Goal: Task Accomplishment & Management: Manage account settings

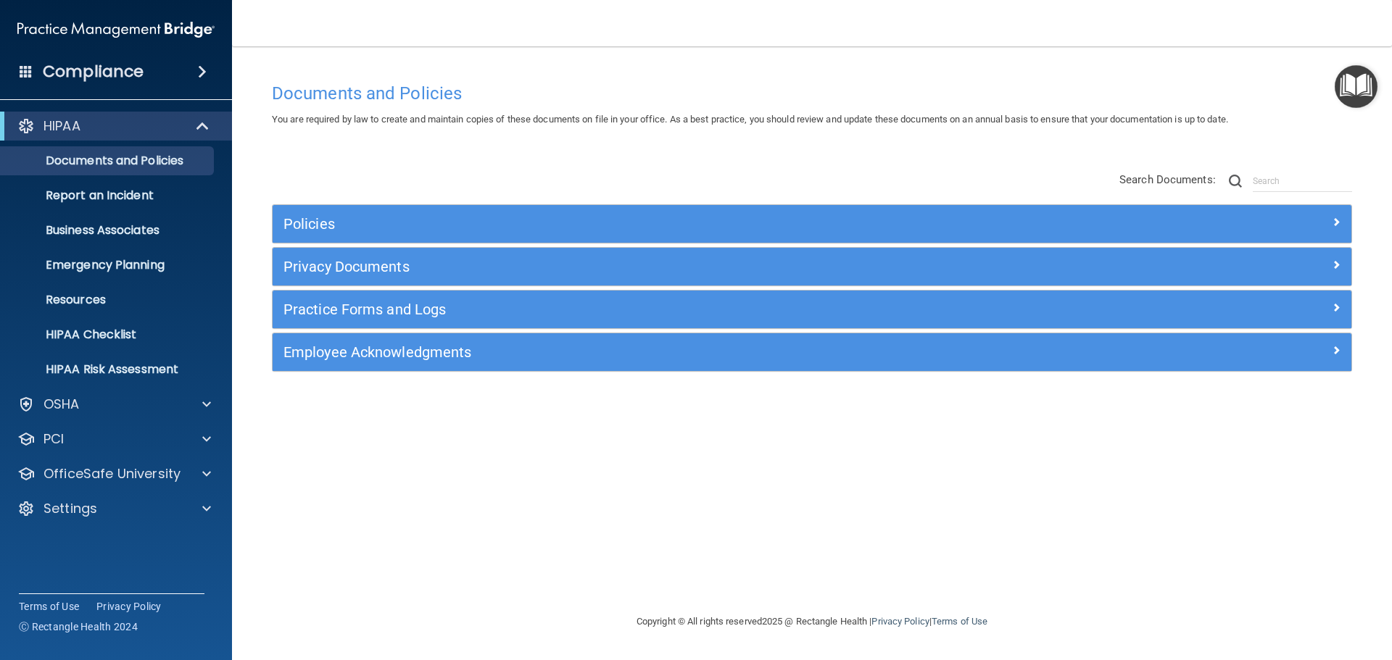
click at [1347, 93] on img "Open Resource Center" at bounding box center [1355, 86] width 43 height 43
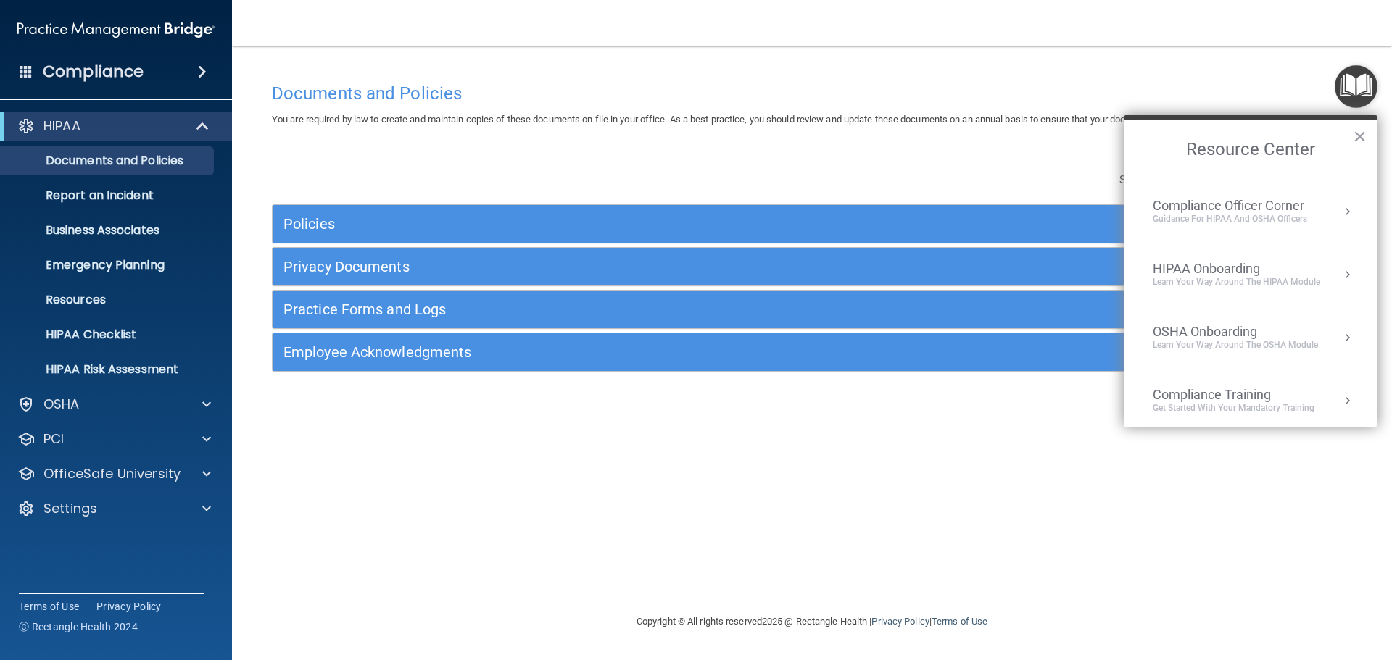
click at [1215, 291] on li "HIPAA Onboarding Learn Your Way around the HIPAA module" at bounding box center [1250, 275] width 196 height 63
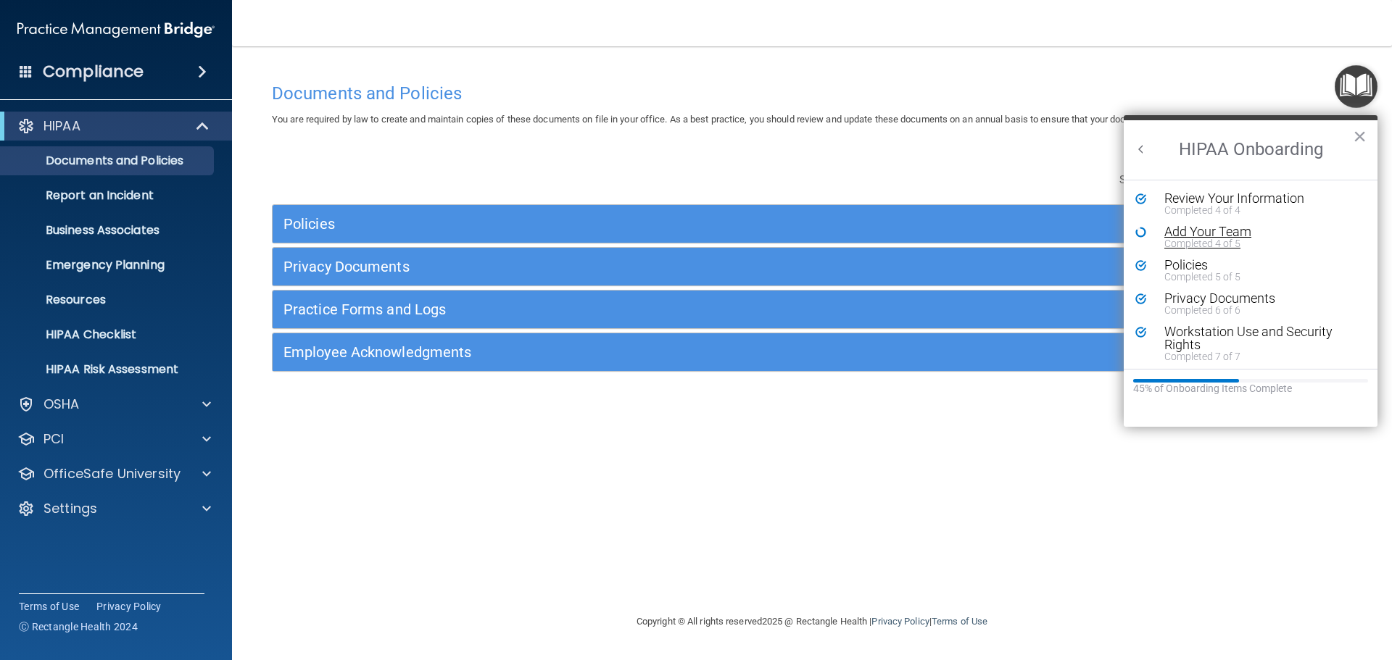
click at [1176, 238] on div "Completed 4 of 5" at bounding box center [1255, 243] width 183 height 10
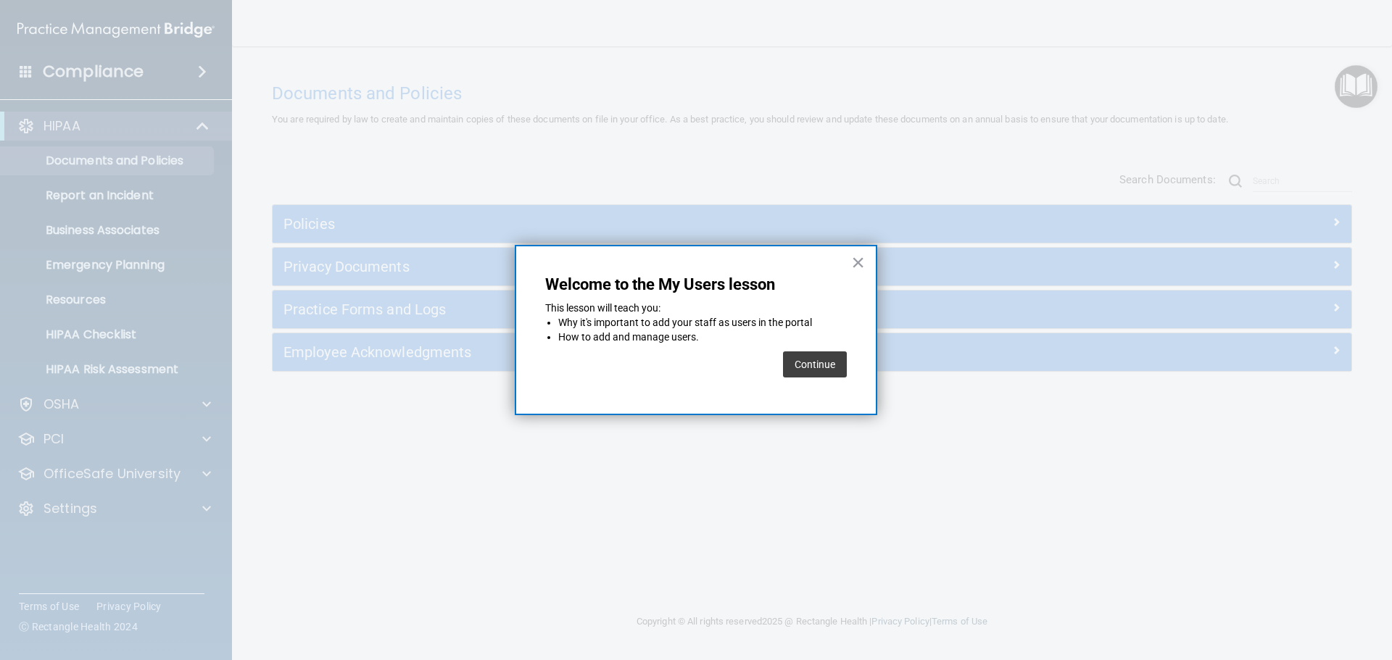
click at [817, 361] on button "Continue" at bounding box center [815, 365] width 64 height 26
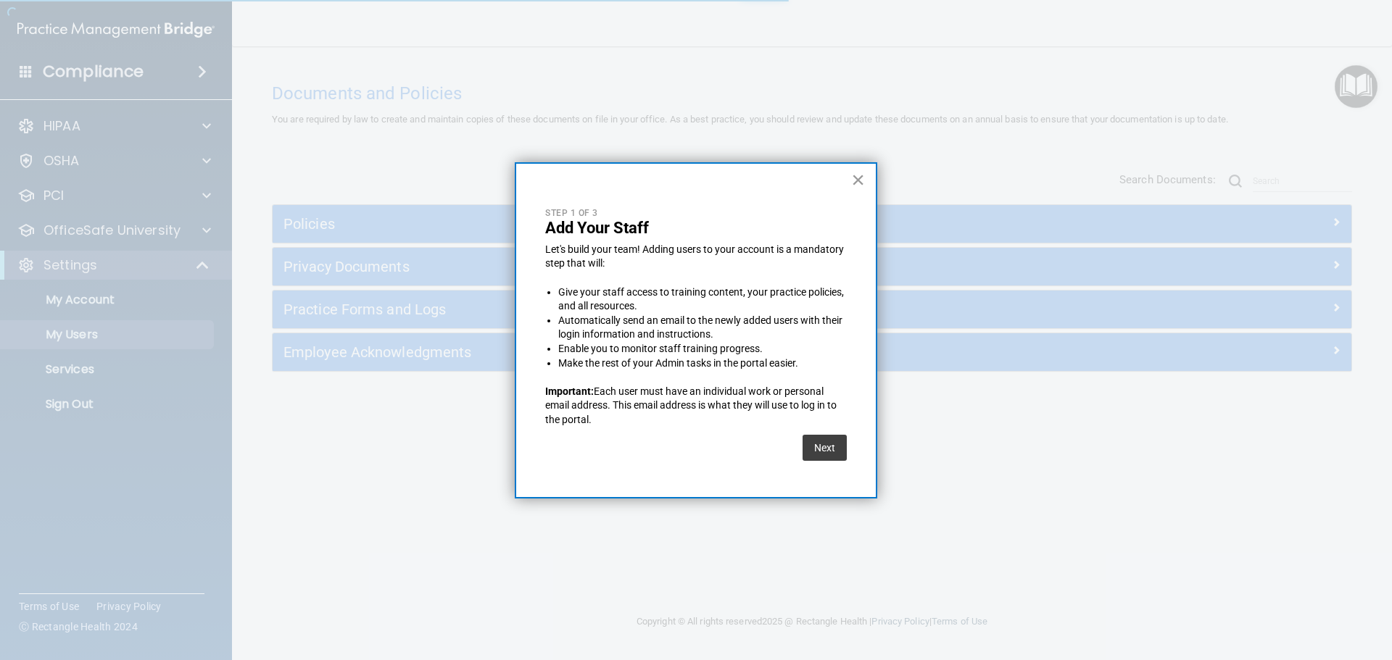
click at [853, 175] on button "×" at bounding box center [858, 179] width 14 height 23
select select "20"
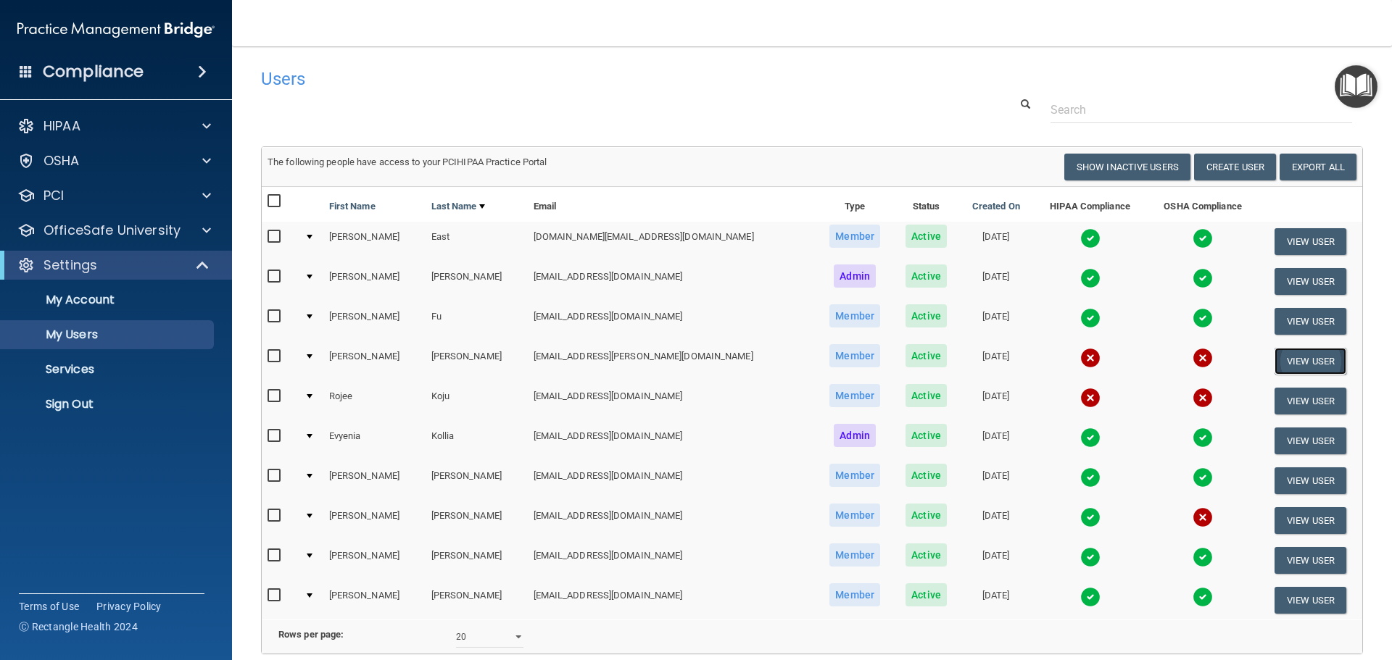
click at [1274, 359] on button "View User" at bounding box center [1310, 361] width 72 height 27
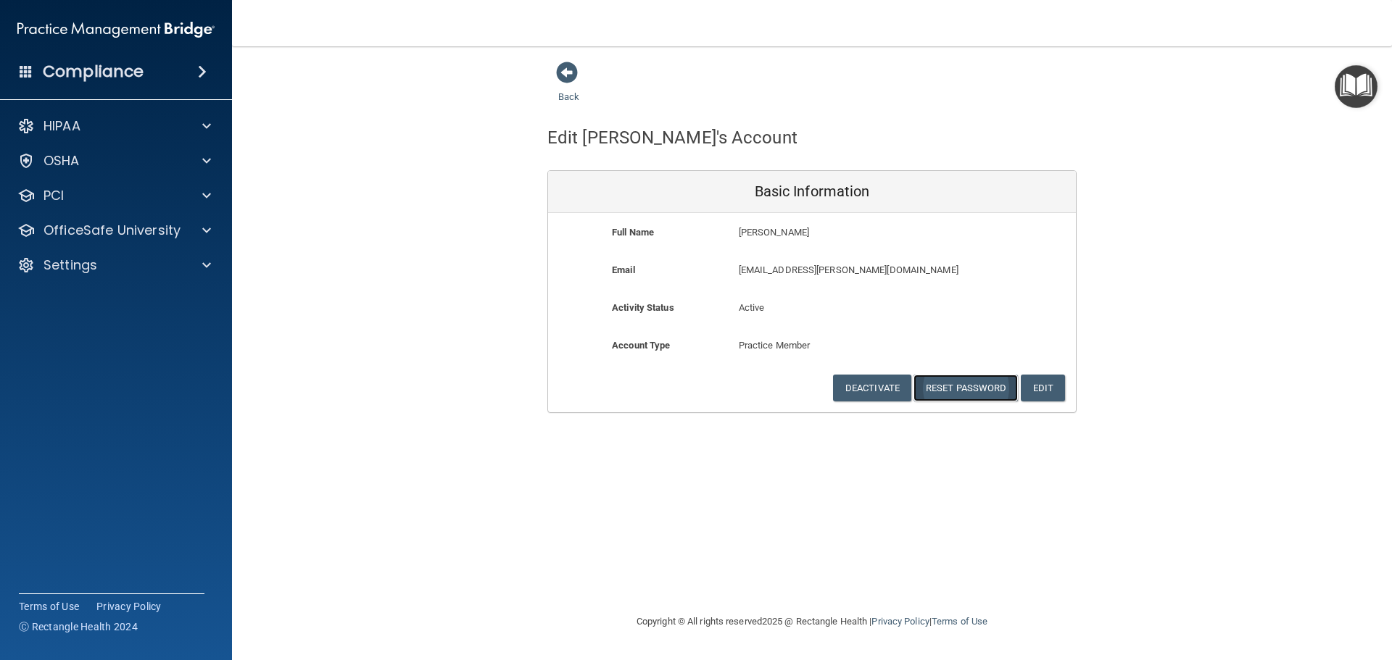
click at [955, 391] on button "Reset Password" at bounding box center [965, 388] width 104 height 27
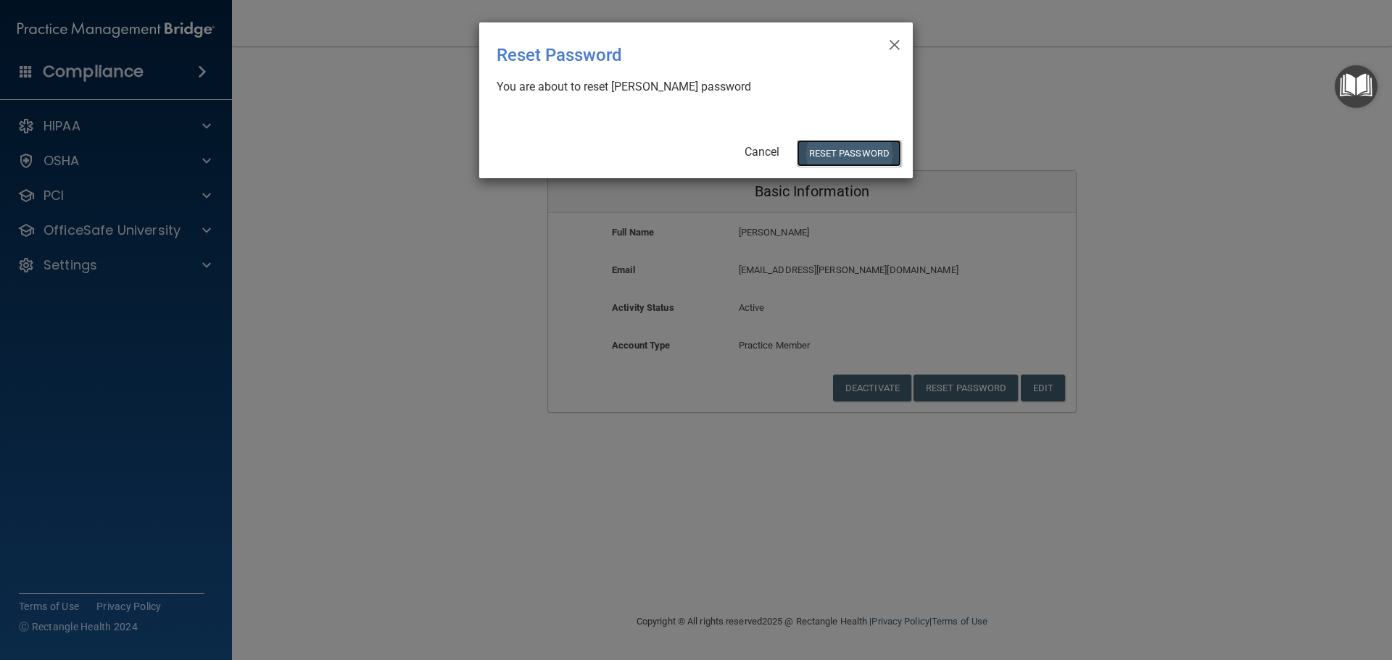
click at [835, 155] on button "Reset Password" at bounding box center [849, 153] width 104 height 27
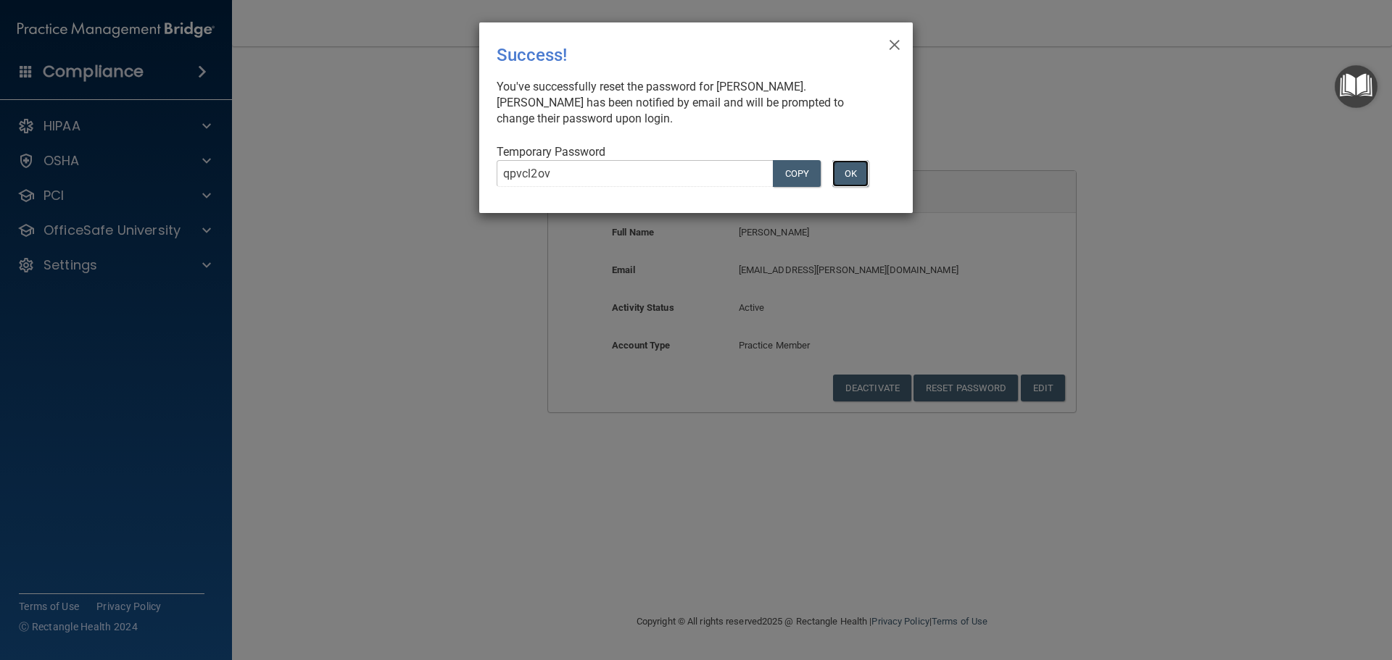
click at [862, 167] on button "OK" at bounding box center [850, 173] width 36 height 27
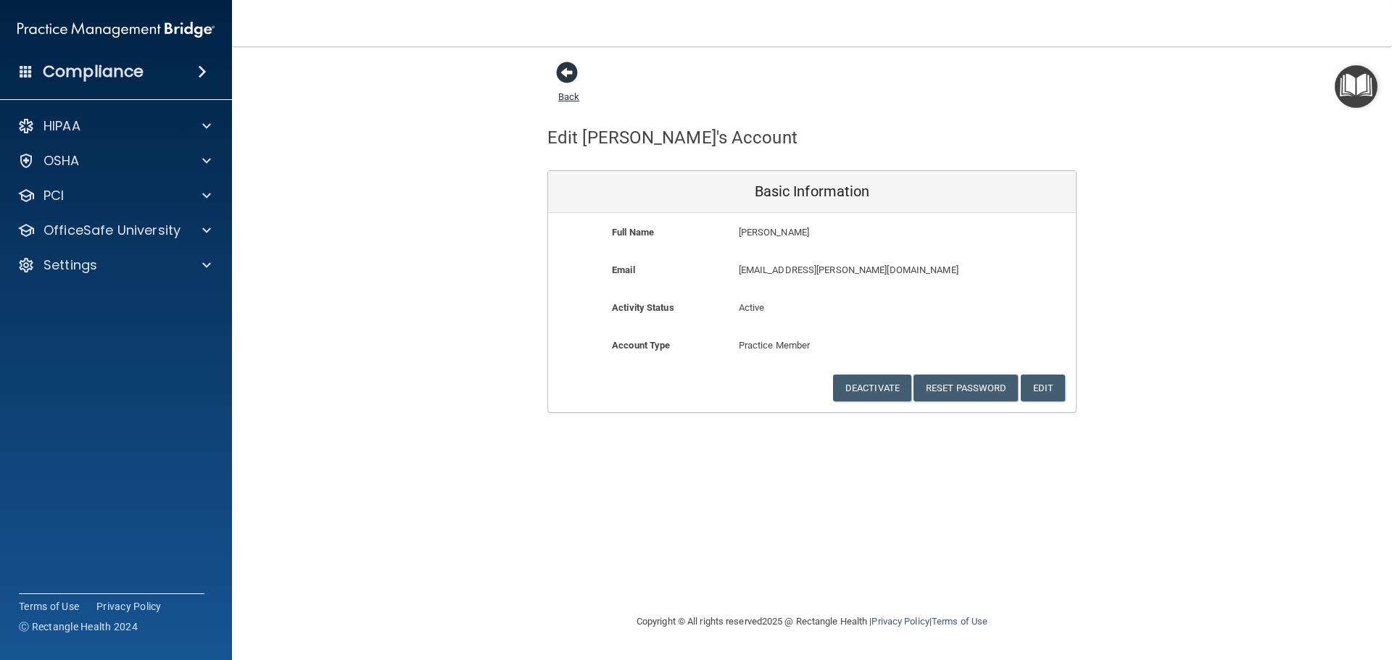
click at [565, 76] on span at bounding box center [567, 73] width 22 height 22
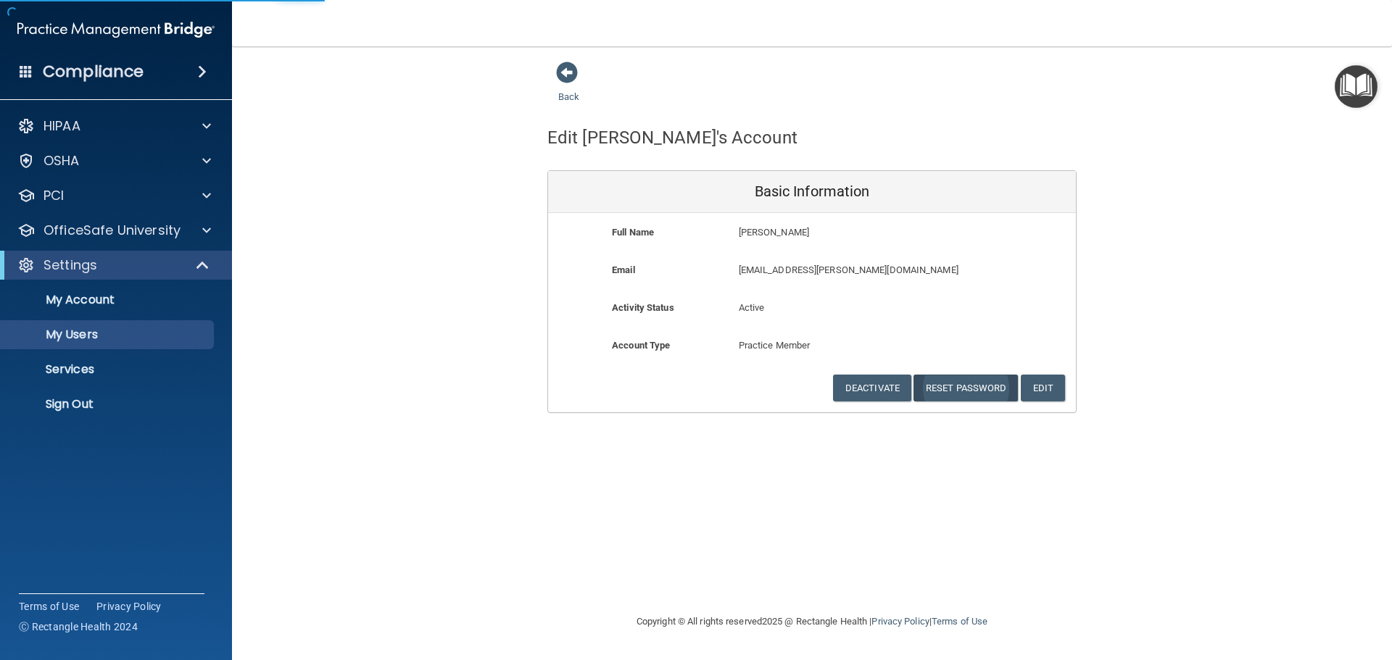
select select "20"
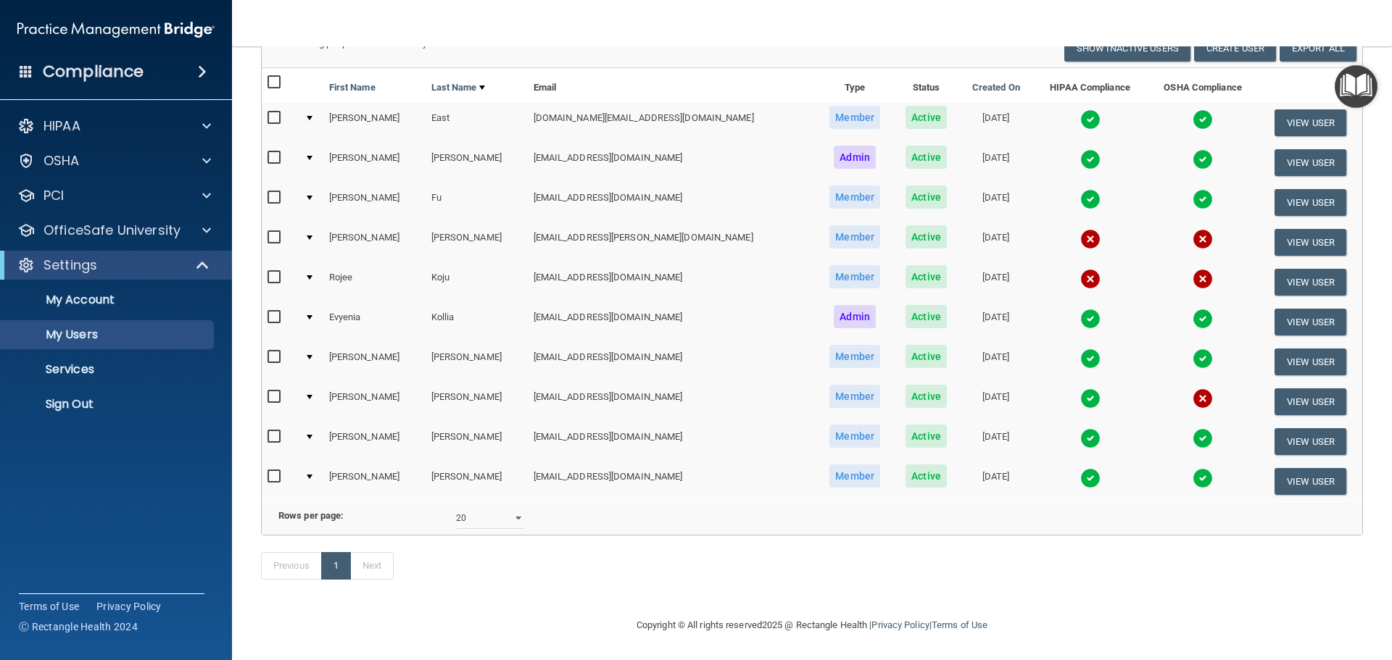
scroll to position [68, 0]
